Goal: Information Seeking & Learning: Learn about a topic

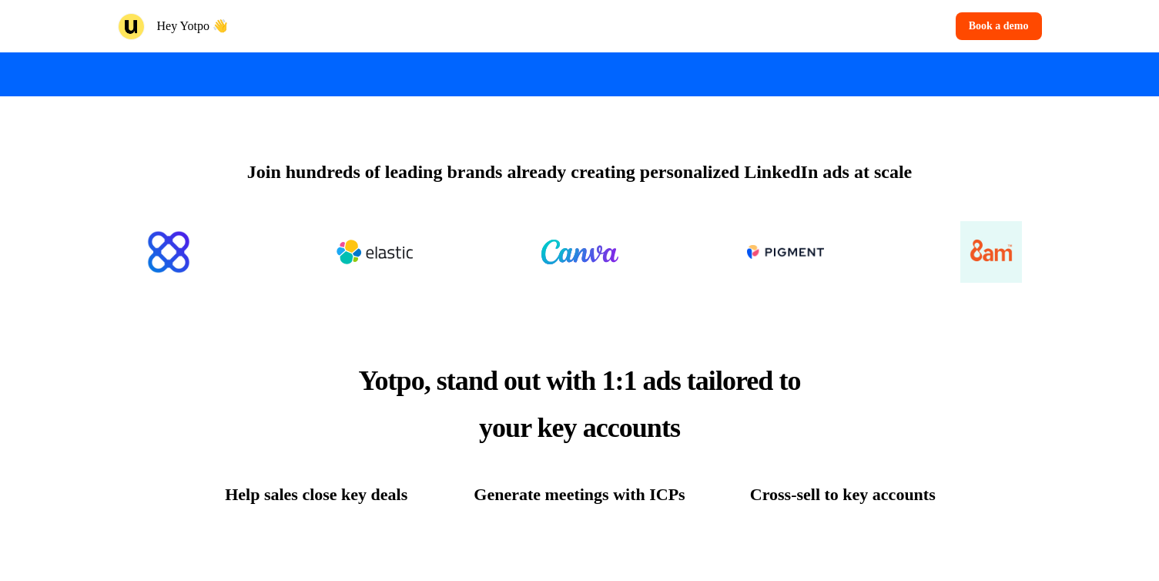
scroll to position [519, 0]
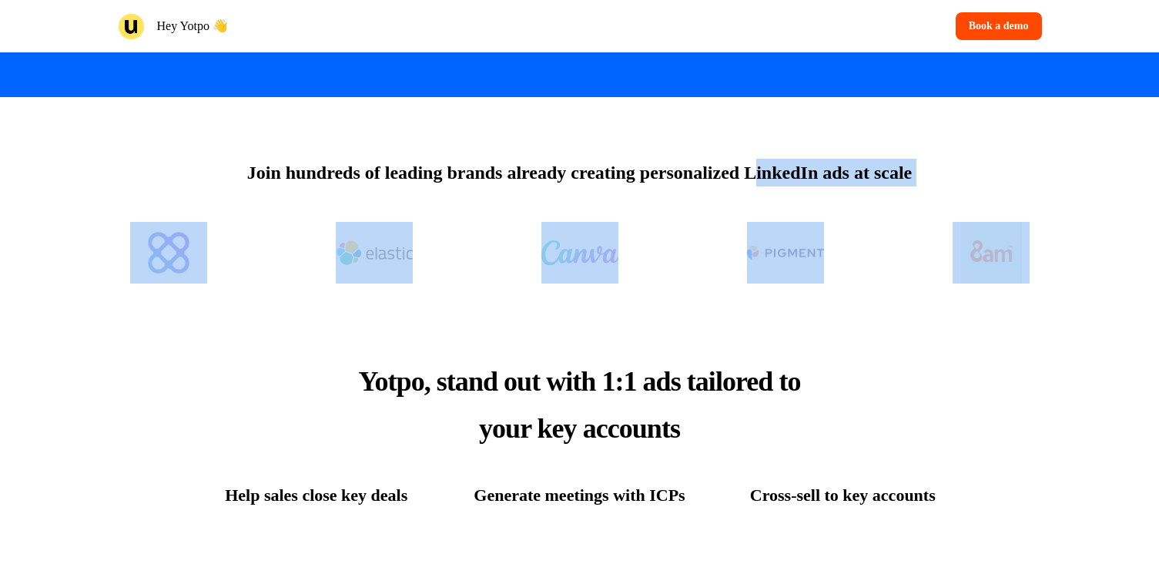
drag, startPoint x: 761, startPoint y: 172, endPoint x: 1026, endPoint y: 162, distance: 265.1
click at [1026, 162] on div "Join hundreds of leading brands already creating personalized LinkedIn ads at s…" at bounding box center [580, 196] width 1016 height 199
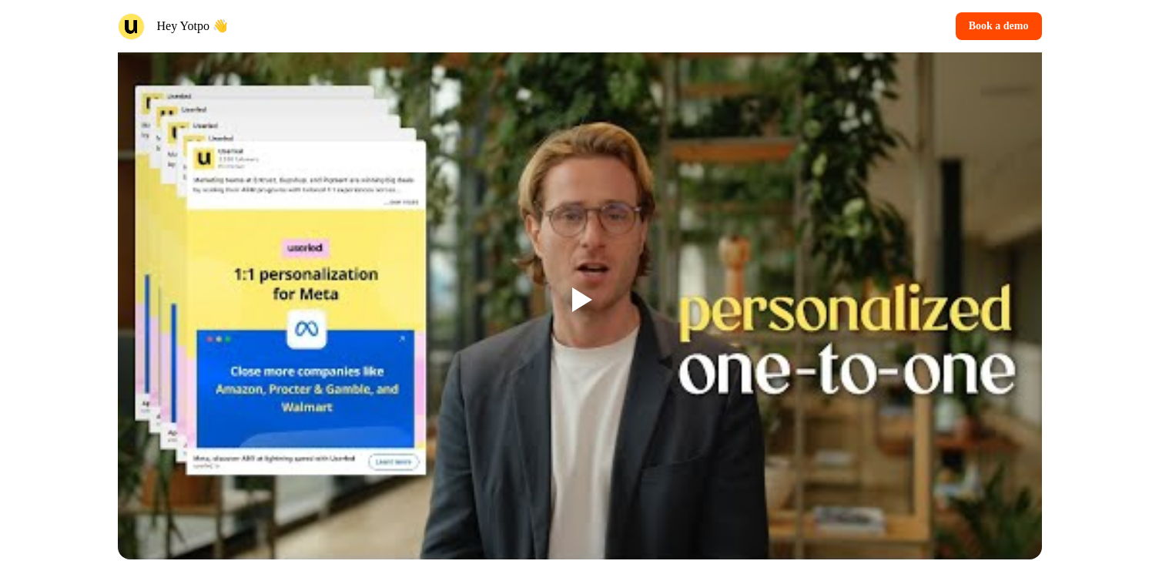
scroll to position [1206, 0]
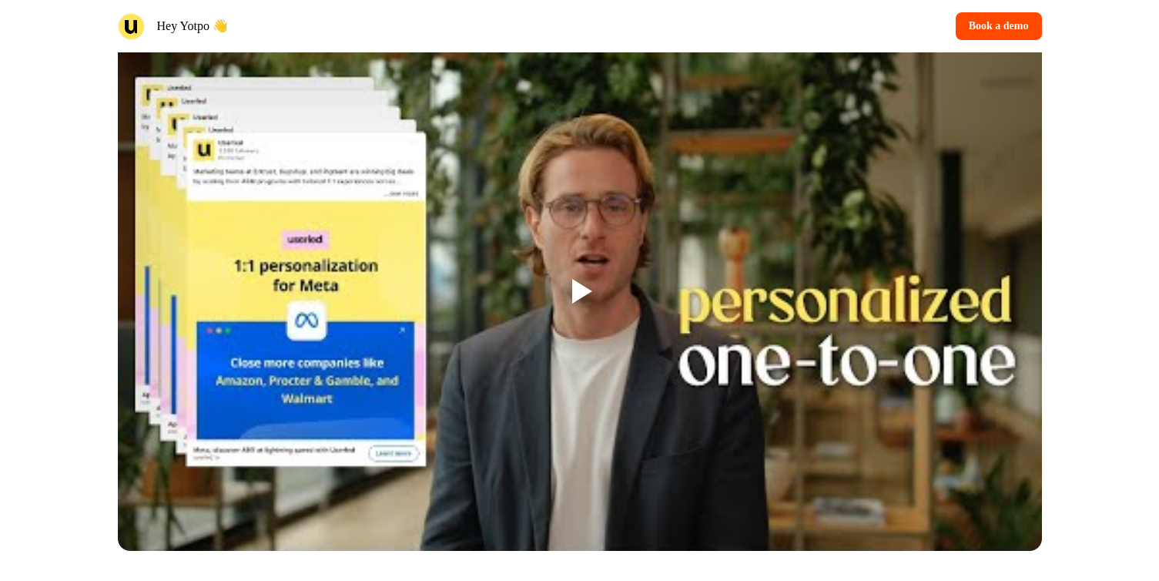
click at [642, 291] on div at bounding box center [580, 291] width 924 height 520
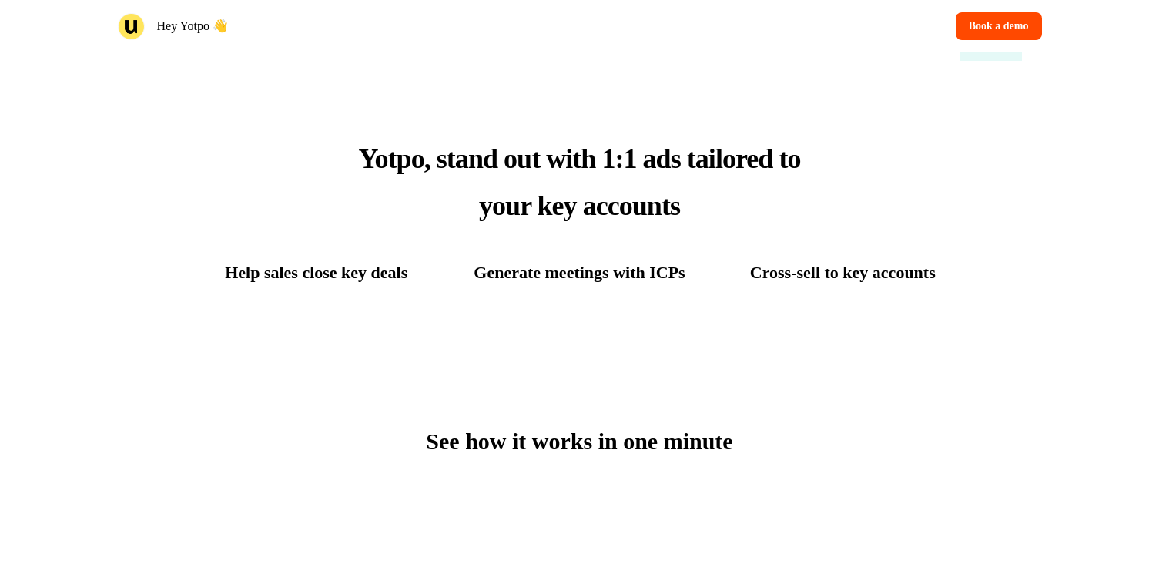
scroll to position [748, 0]
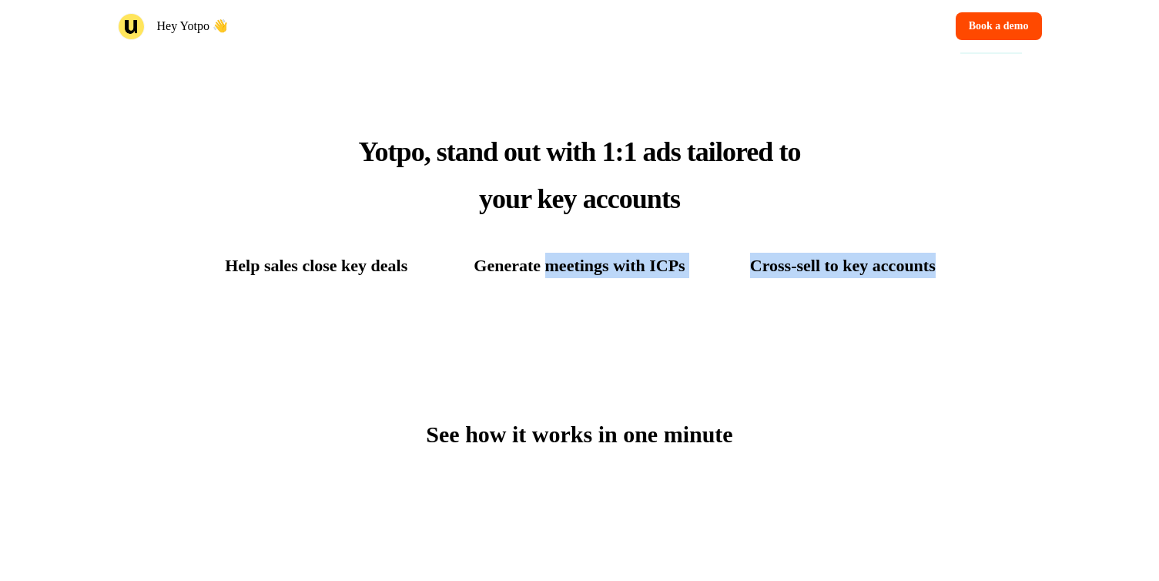
drag, startPoint x: 547, startPoint y: 269, endPoint x: 727, endPoint y: 306, distance: 183.8
click at [727, 306] on div "Yotpo, stand out with 1:1 ads tailored to your key accounts Help sales close ke…" at bounding box center [580, 202] width 1016 height 273
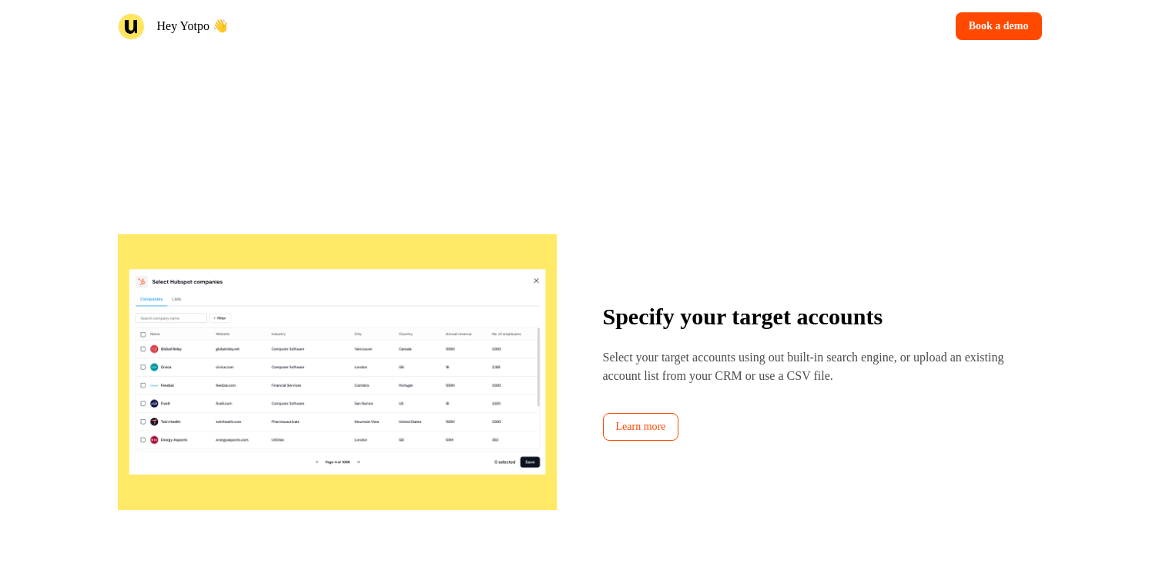
scroll to position [1585, 0]
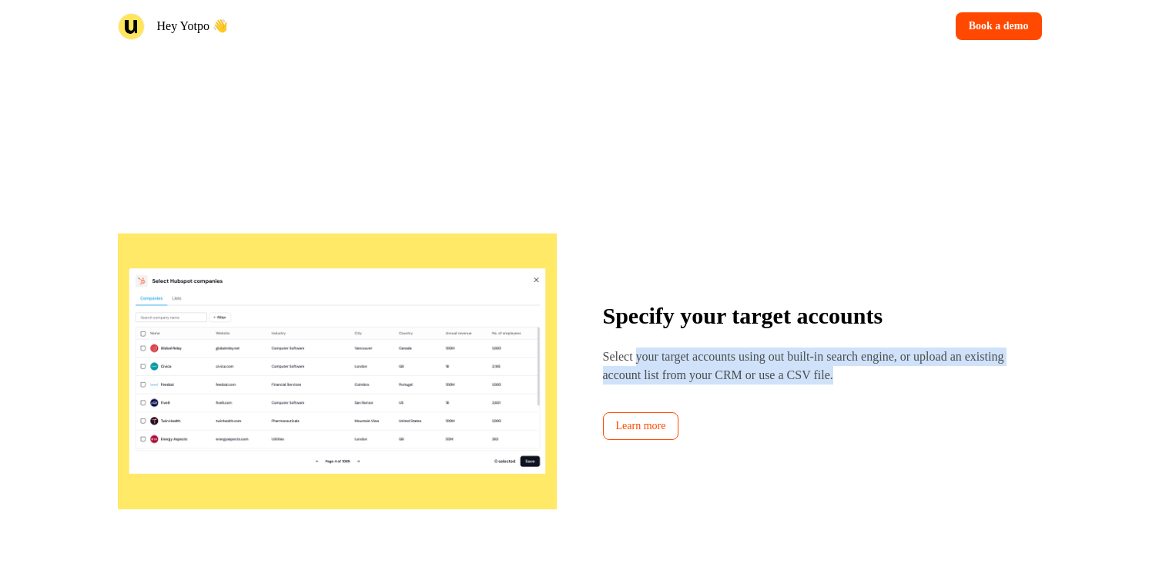
drag, startPoint x: 640, startPoint y: 360, endPoint x: 967, endPoint y: 393, distance: 328.9
click at [967, 393] on div "Specify your target accounts Select your target accounts using out built-in sea…" at bounding box center [822, 371] width 439 height 137
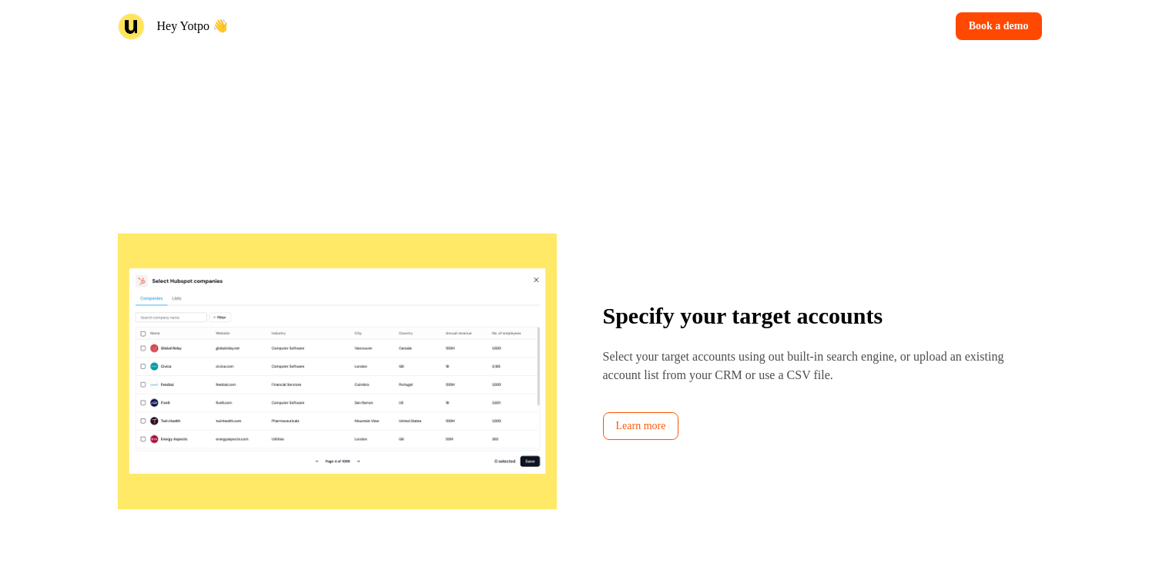
click at [634, 437] on link "Learn more" at bounding box center [641, 426] width 76 height 28
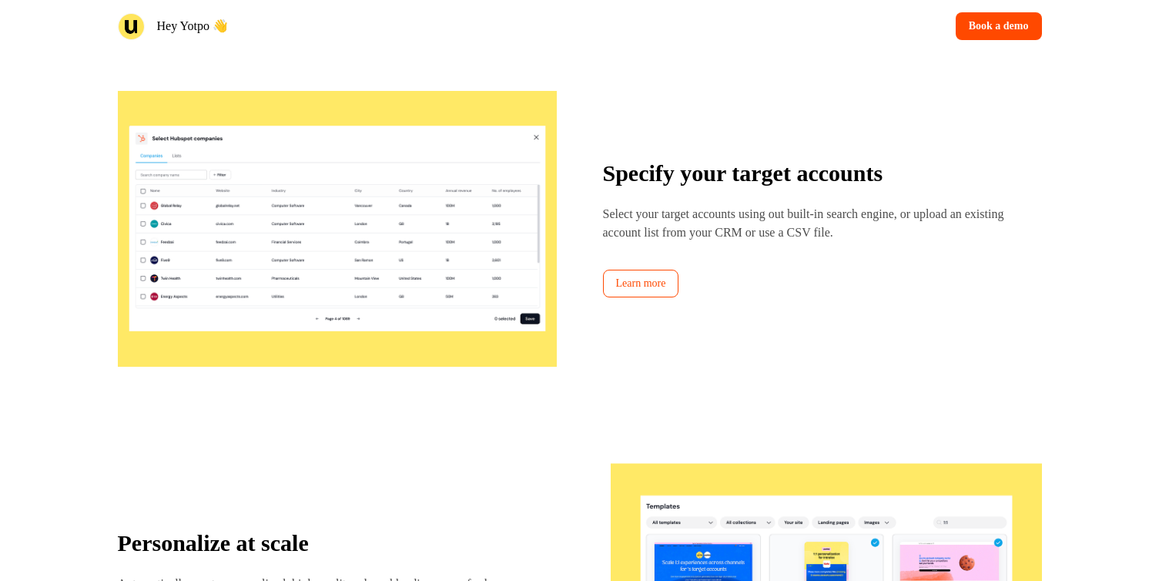
scroll to position [1738, 0]
